Goal: Task Accomplishment & Management: Manage account settings

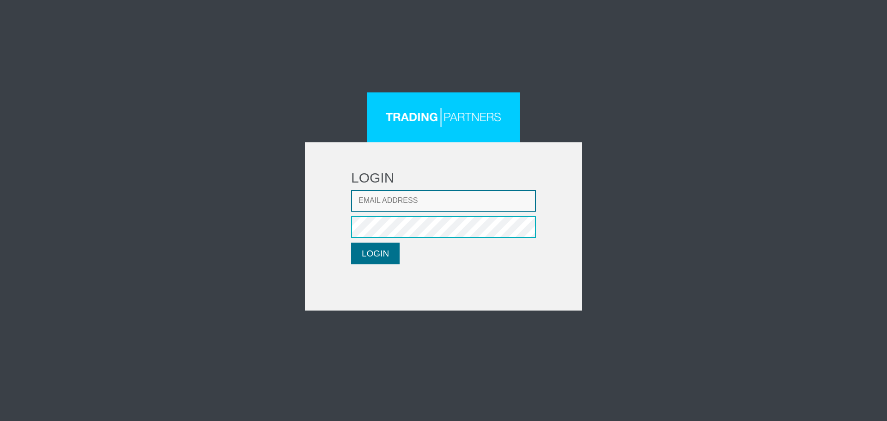
type input "[EMAIL_ADDRESS][DOMAIN_NAME]"
click at [376, 256] on button "LOGIN" at bounding box center [375, 254] width 49 height 22
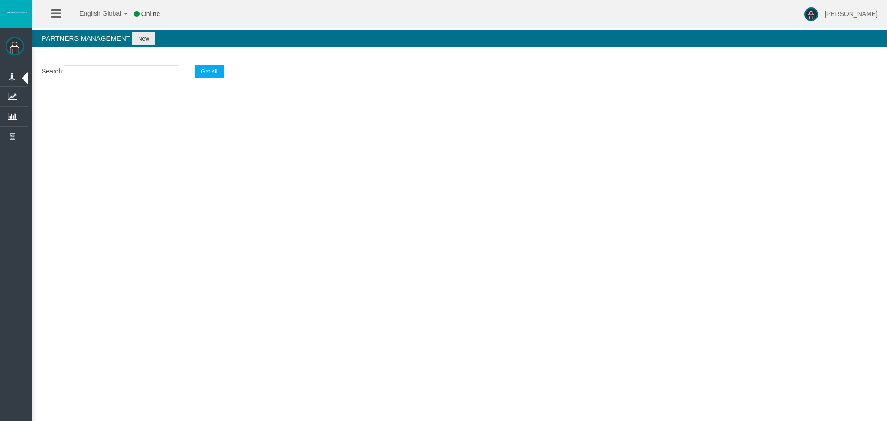
click at [132, 73] on input "text" at bounding box center [122, 72] width 116 height 14
paste input "IBy3e1f"
type input "IBy3e1f"
select select "25"
